Goal: Transaction & Acquisition: Purchase product/service

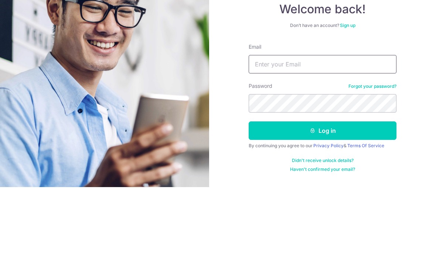
type input "[EMAIL_ADDRESS][DOMAIN_NAME]"
click at [323, 197] on button "Log in" at bounding box center [323, 206] width 148 height 18
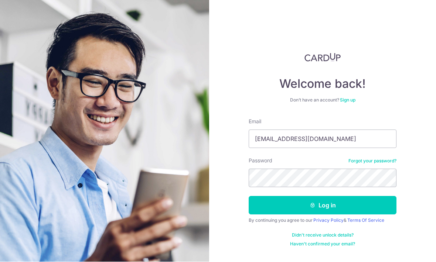
click at [343, 197] on button "Log in" at bounding box center [323, 206] width 148 height 18
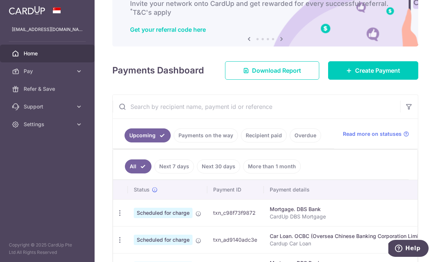
scroll to position [63, 0]
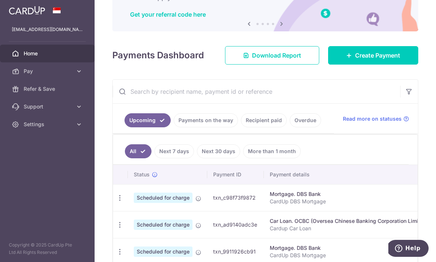
click at [379, 60] on span "Create Payment" at bounding box center [377, 55] width 45 height 9
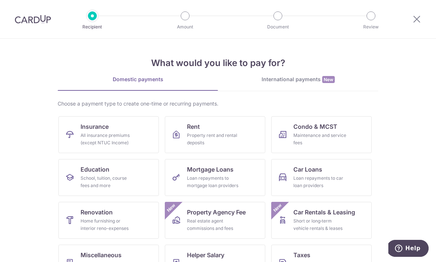
click at [120, 137] on div "All insurance premiums (except NTUC Income)" at bounding box center [107, 139] width 53 height 15
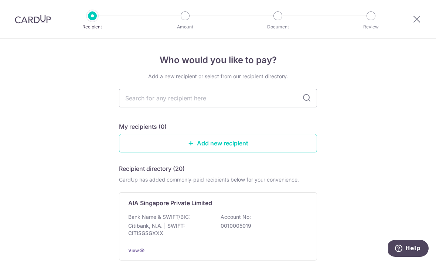
click at [266, 102] on input "text" at bounding box center [218, 98] width 198 height 18
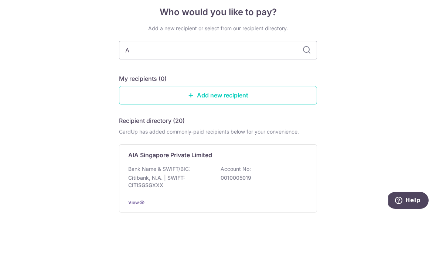
type input "AI"
type input "AA"
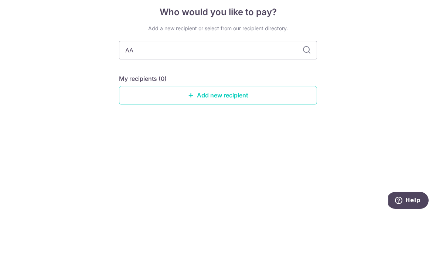
type input "A"
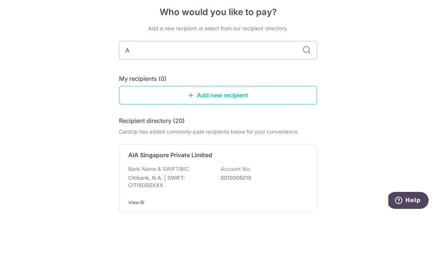
type input "AI"
type input "AIA"
click at [303, 89] on input "AIA" at bounding box center [218, 98] width 198 height 18
